Goal: Task Accomplishment & Management: Use online tool/utility

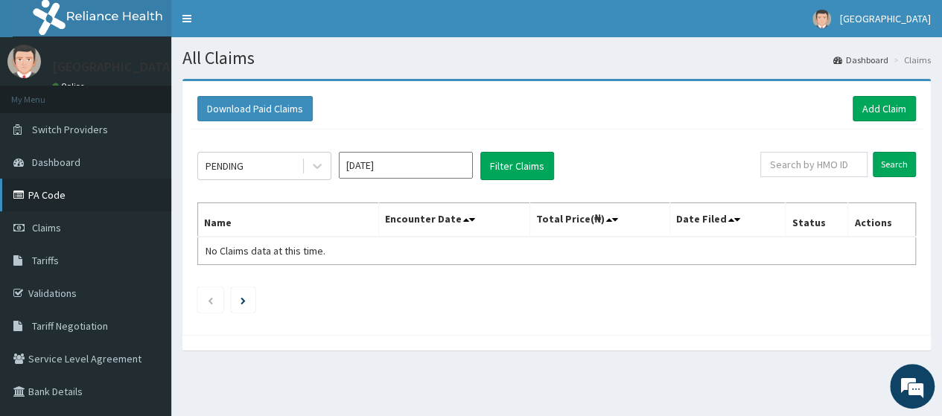
click at [51, 194] on link "PA Code" at bounding box center [85, 195] width 171 height 33
